Goal: Use online tool/utility

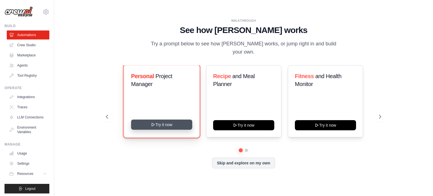
click at [153, 127] on button "Try it now" at bounding box center [161, 124] width 61 height 10
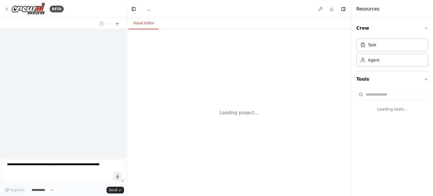
select select "****"
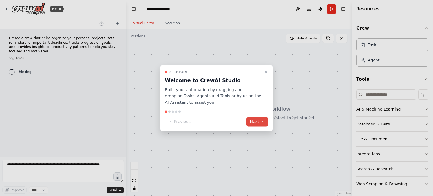
click at [259, 120] on button "Next" at bounding box center [257, 121] width 22 height 9
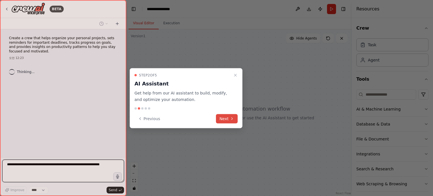
click at [228, 118] on button "Next" at bounding box center [227, 118] width 22 height 9
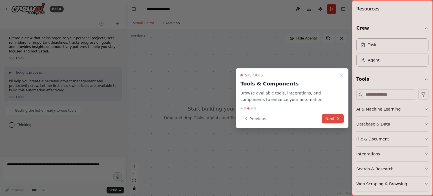
click at [332, 118] on button "Next" at bounding box center [333, 118] width 22 height 9
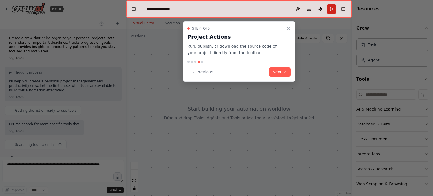
scroll to position [15, 0]
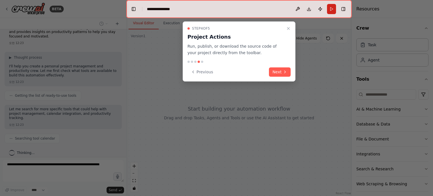
click at [286, 76] on div "Step 4 of 5 Project Actions Run, publish, or download the source code of your p…" at bounding box center [239, 51] width 113 height 60
click at [285, 72] on icon at bounding box center [284, 72] width 1 height 2
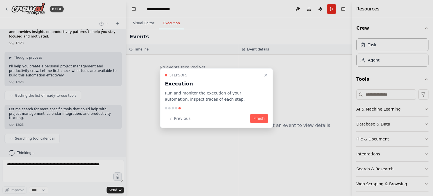
scroll to position [29, 0]
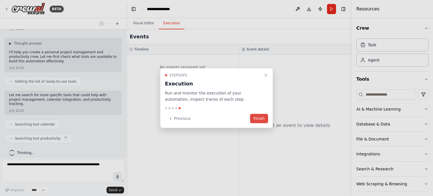
click at [260, 118] on button "Finish" at bounding box center [259, 118] width 18 height 9
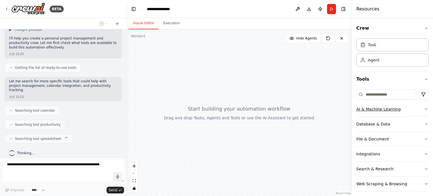
scroll to position [4, 0]
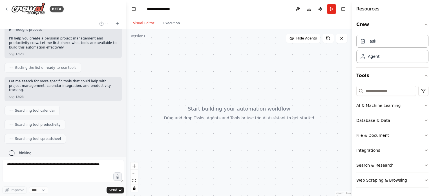
click at [403, 135] on button "File & Document" at bounding box center [392, 135] width 72 height 15
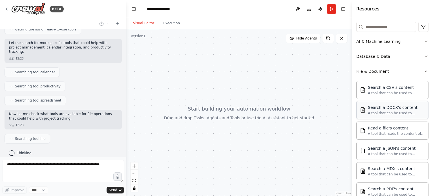
scroll to position [0, 0]
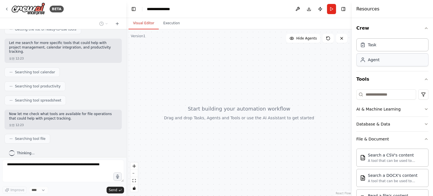
click at [396, 65] on div "Agent" at bounding box center [392, 59] width 72 height 13
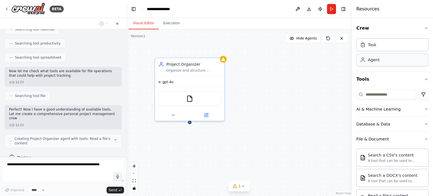
scroll to position [128, 0]
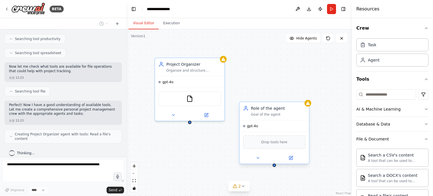
click at [265, 126] on div "gpt-4o" at bounding box center [273, 125] width 69 height 11
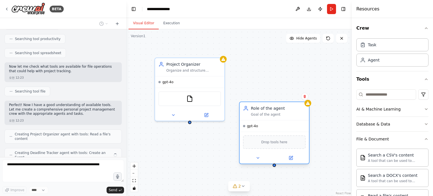
scroll to position [147, 0]
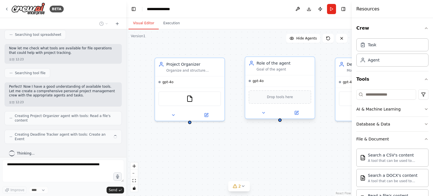
click at [273, 142] on div "Project Organizer Organize and structure personal projects by breaking them dow…" at bounding box center [238, 112] width 225 height 167
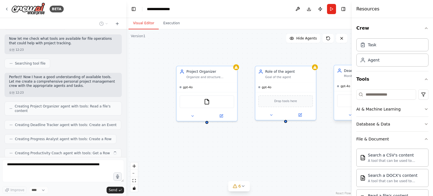
scroll to position [170, 0]
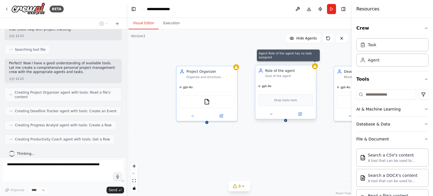
click at [314, 68] on div at bounding box center [315, 66] width 6 height 6
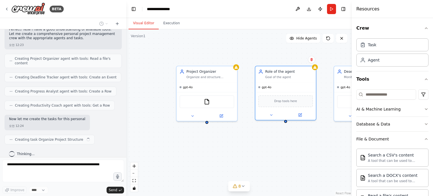
scroll to position [208, 0]
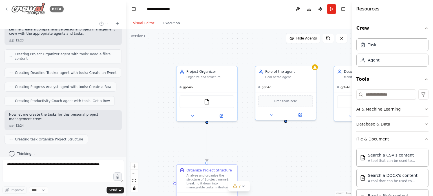
click at [40, 11] on img at bounding box center [28, 9] width 34 height 13
